Goal: Task Accomplishment & Management: Complete application form

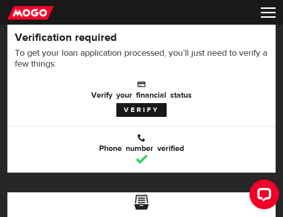
scroll to position [148, 0]
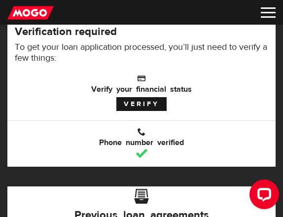
click at [150, 101] on link "Verify" at bounding box center [141, 104] width 50 height 14
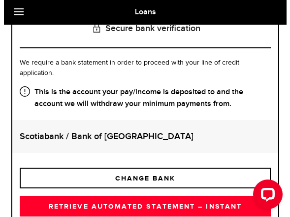
scroll to position [148, 0]
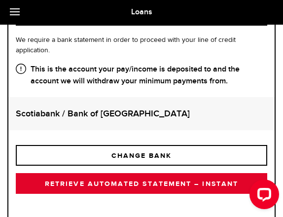
click at [137, 185] on link "RETRIEVE AUTOMATED STATEMENT – INSTANT" at bounding box center [141, 183] width 251 height 21
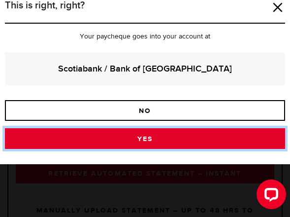
click at [143, 141] on link "Yes" at bounding box center [145, 138] width 281 height 21
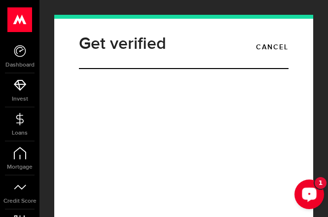
click at [290, 200] on div "Open LiveChat chat widget" at bounding box center [309, 193] width 17 height 17
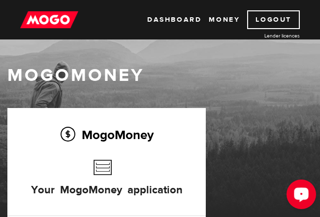
drag, startPoint x: 304, startPoint y: 191, endPoint x: 585, endPoint y: 366, distance: 331.4
click at [304, 191] on icon "Open LiveChat chat widget" at bounding box center [301, 194] width 9 height 6
click at [83, 98] on div "MogoMoney" at bounding box center [160, 143] width 320 height 158
